Goal: Transaction & Acquisition: Purchase product/service

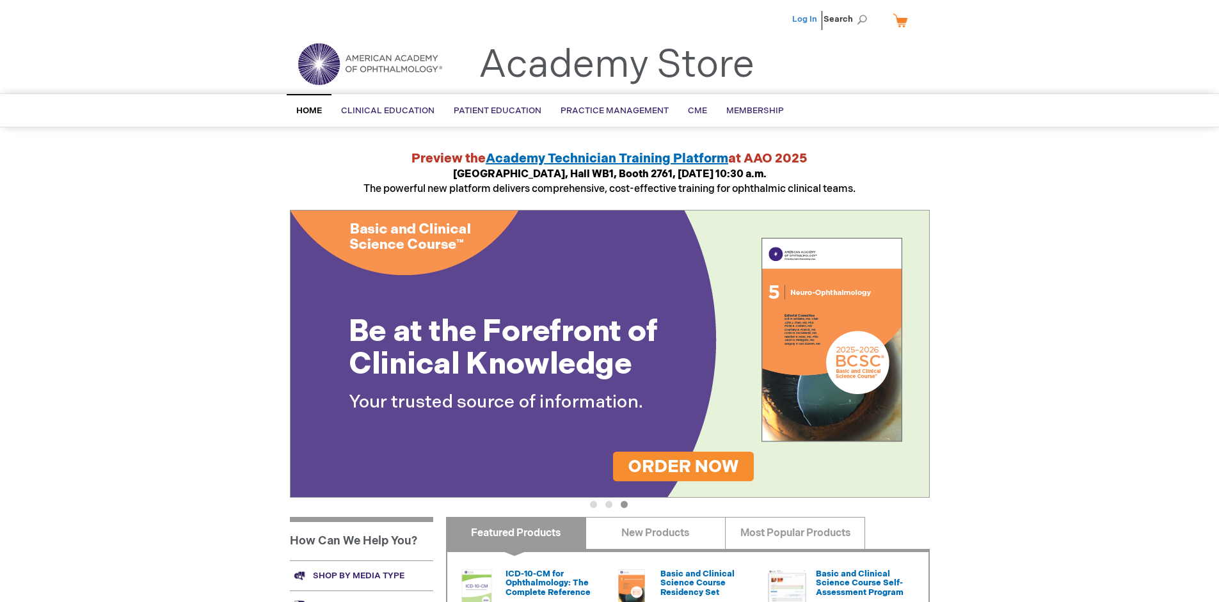
click at [805, 19] on link "Log In" at bounding box center [804, 19] width 25 height 10
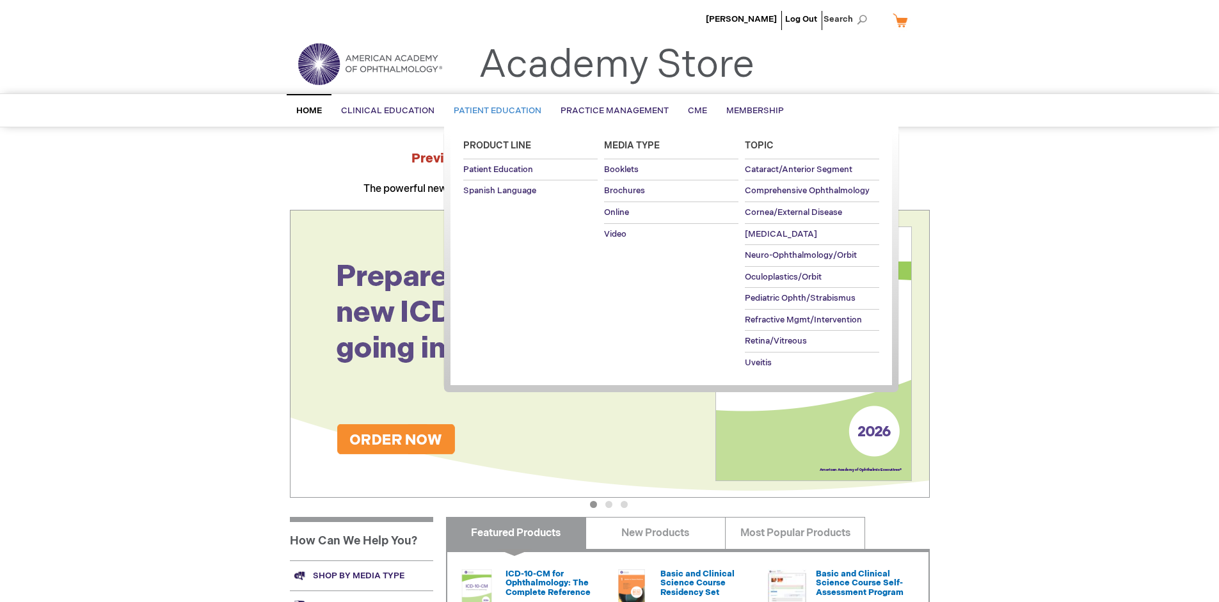
click at [494, 111] on span "Patient Education" at bounding box center [498, 111] width 88 height 10
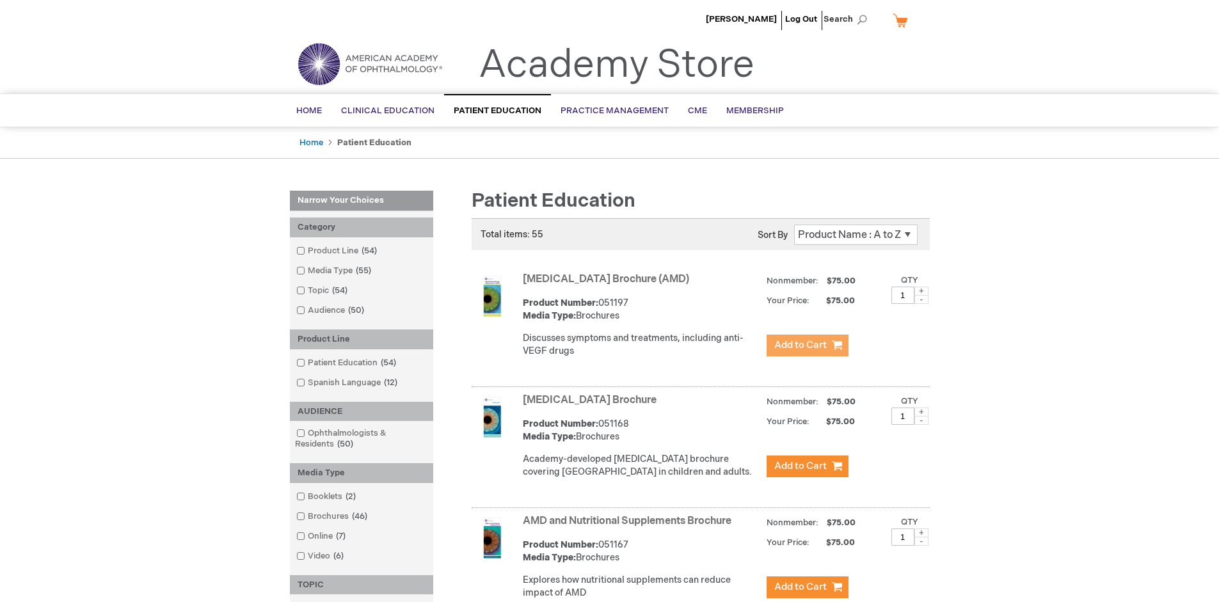
click at [807, 345] on span "Add to Cart" at bounding box center [800, 345] width 52 height 12
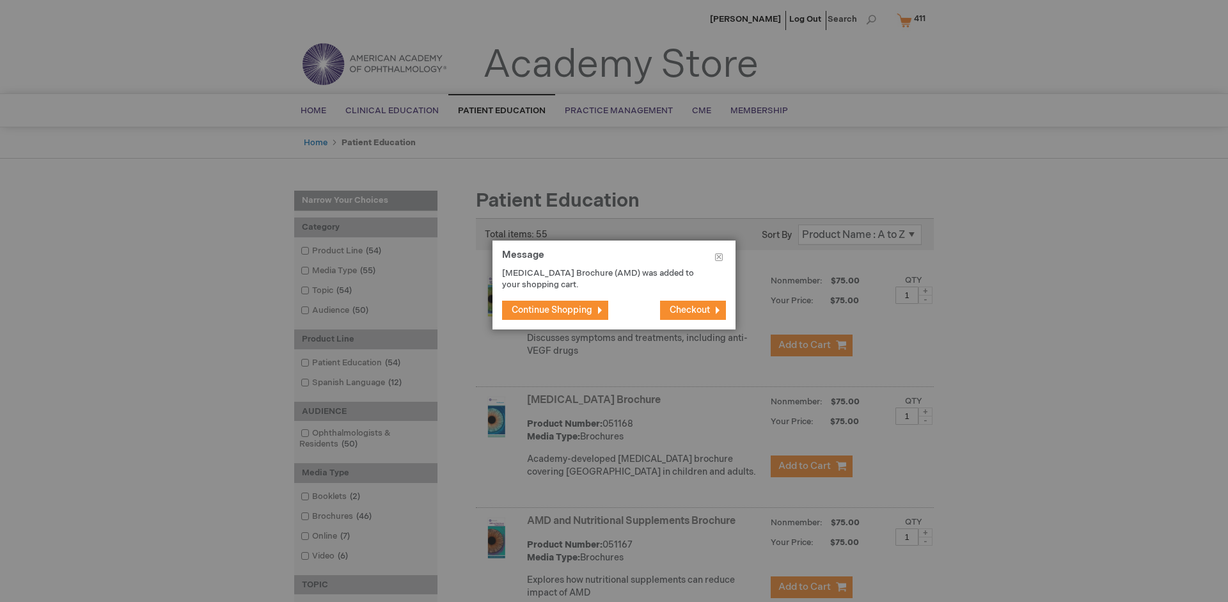
click at [552, 310] on span "Continue Shopping" at bounding box center [552, 310] width 81 height 11
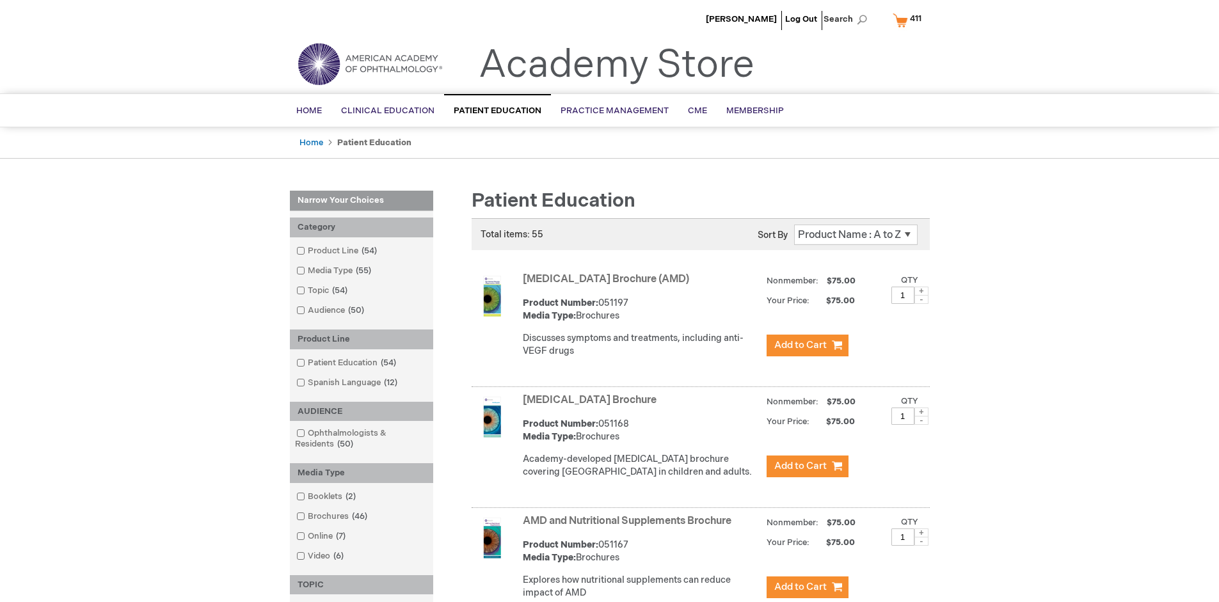
click at [629, 527] on link "AMD and Nutritional Supplements Brochure" at bounding box center [627, 521] width 209 height 12
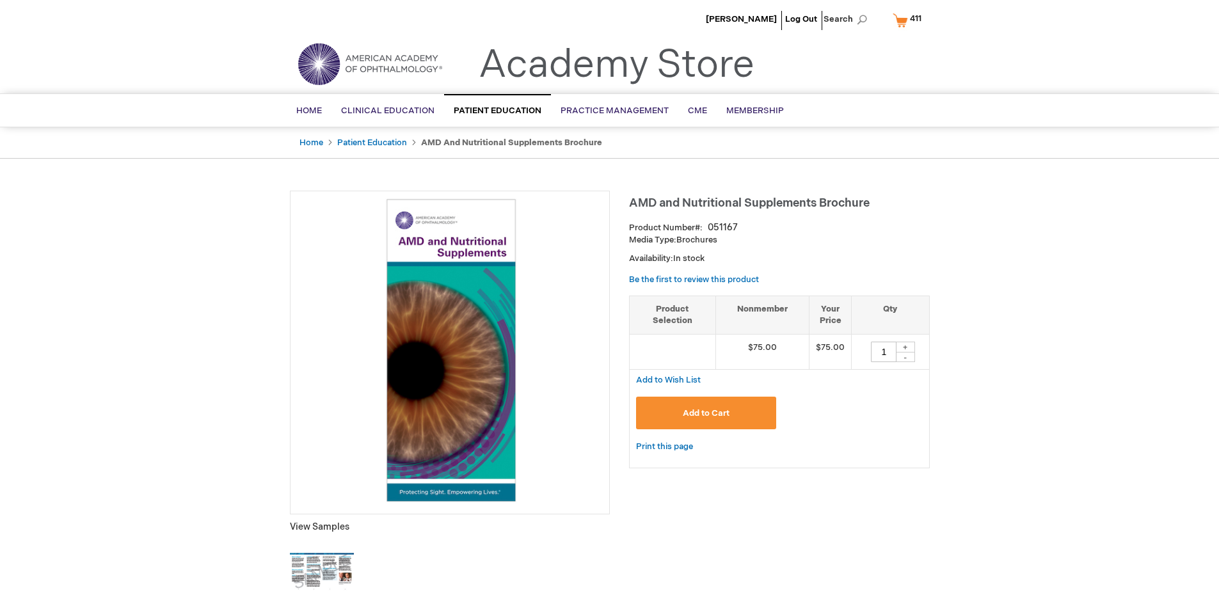
type input "1"
click at [706, 413] on span "Add to Cart" at bounding box center [706, 413] width 47 height 10
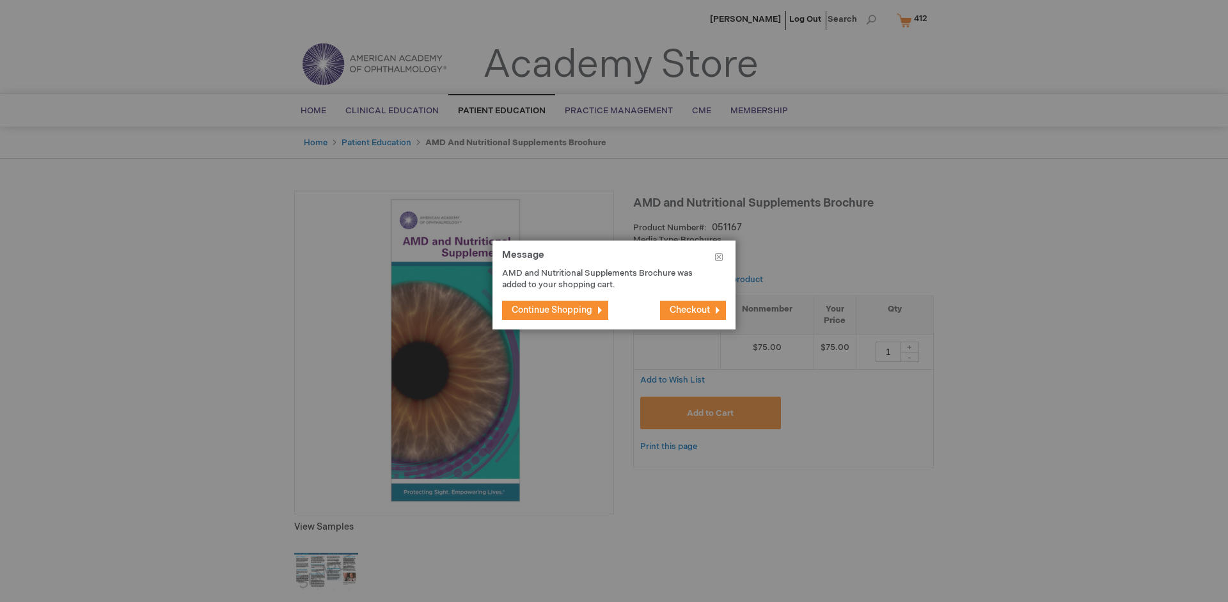
click at [552, 310] on span "Continue Shopping" at bounding box center [552, 310] width 81 height 11
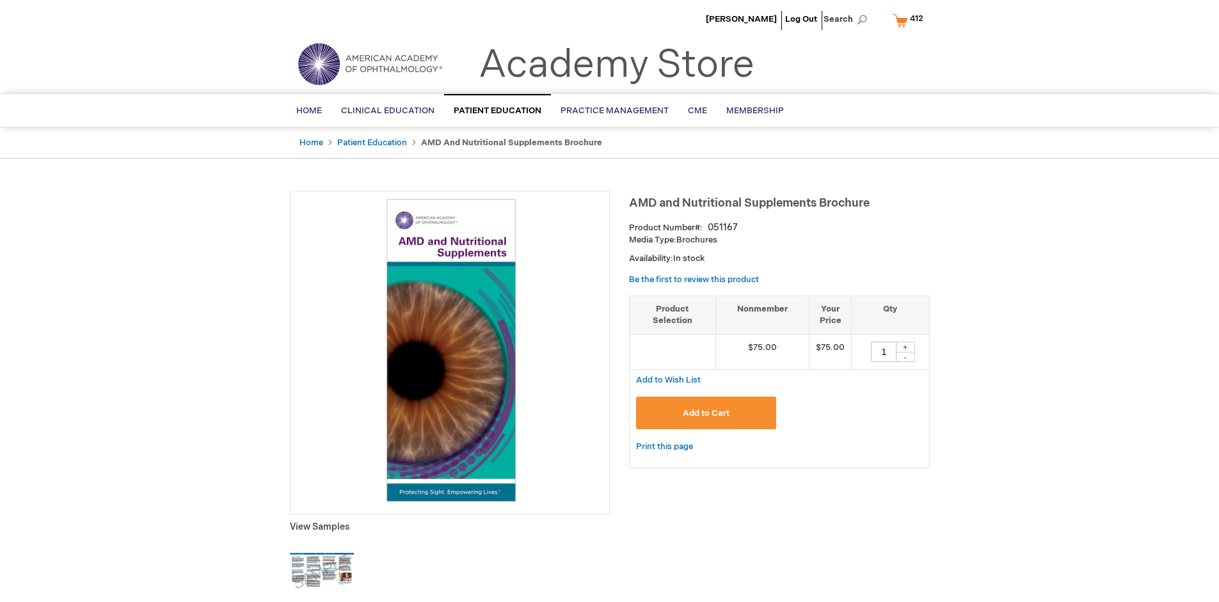
click at [910, 20] on span "412" at bounding box center [916, 18] width 13 height 10
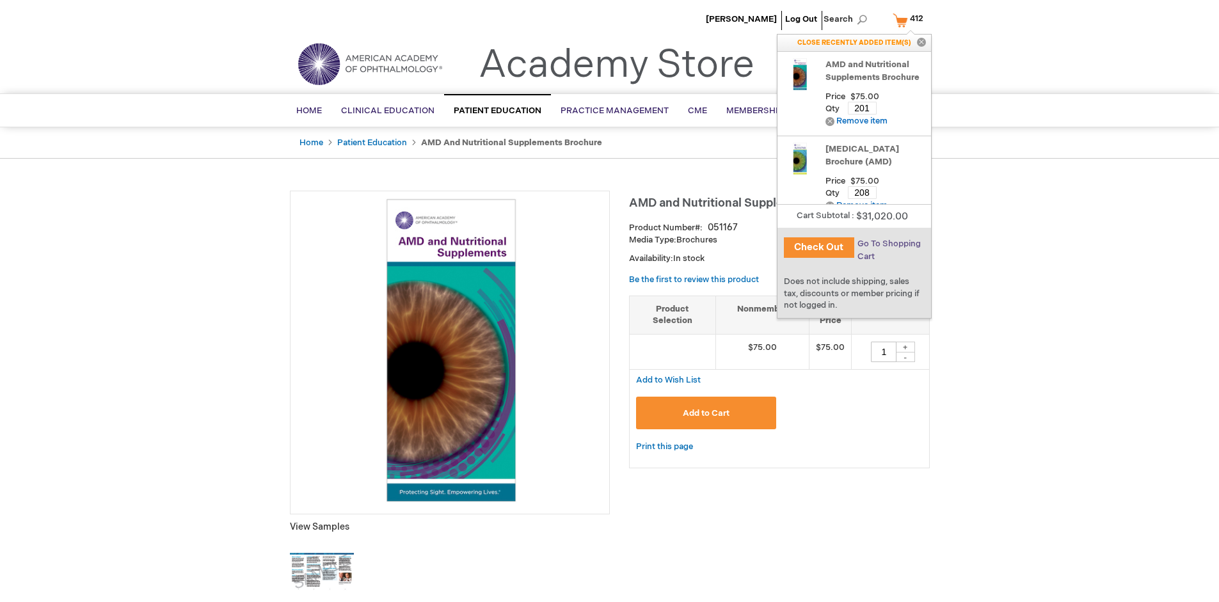
click at [887, 244] on span "Go To Shopping Cart" at bounding box center [888, 250] width 63 height 23
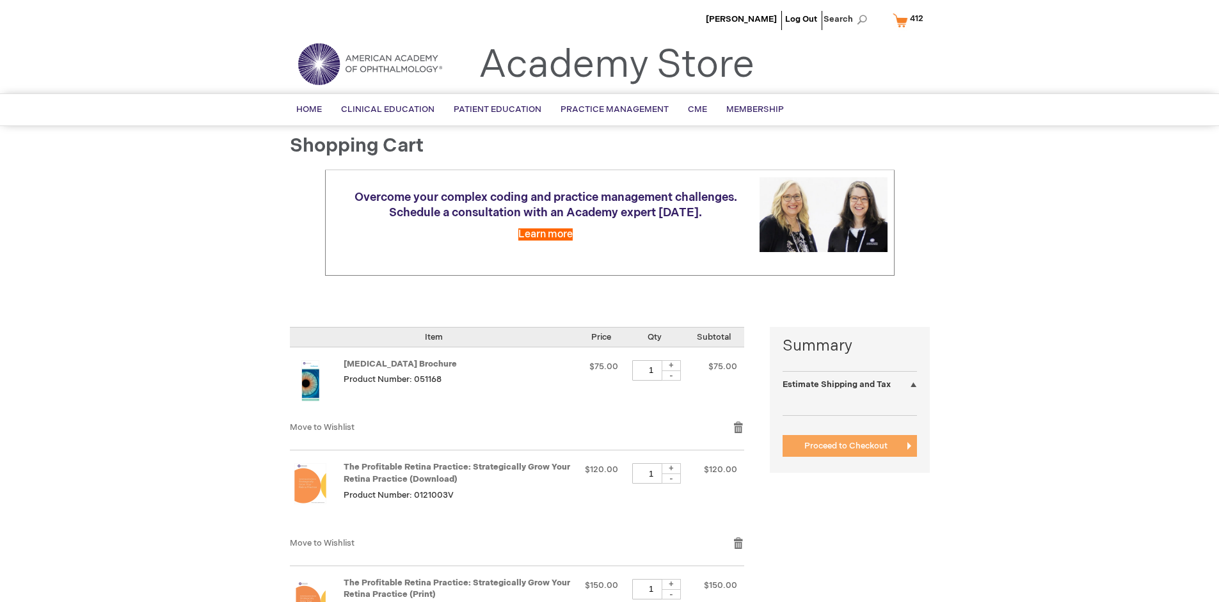
click at [845, 446] on span "Proceed to Checkout" at bounding box center [845, 446] width 83 height 10
